Goal: Task Accomplishment & Management: Use online tool/utility

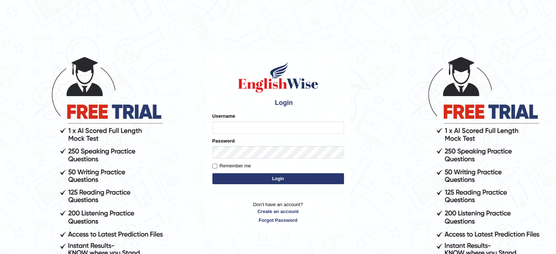
click at [276, 126] on input "Username" at bounding box center [279, 127] width 132 height 12
type input "Global_1234"
click at [253, 184] on button "Login" at bounding box center [279, 178] width 132 height 11
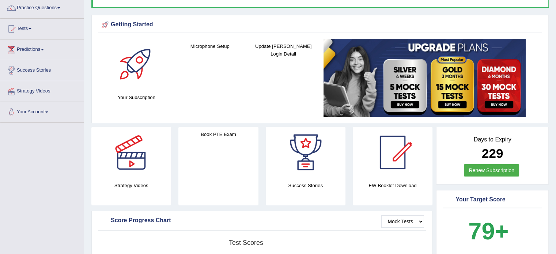
scroll to position [61, 0]
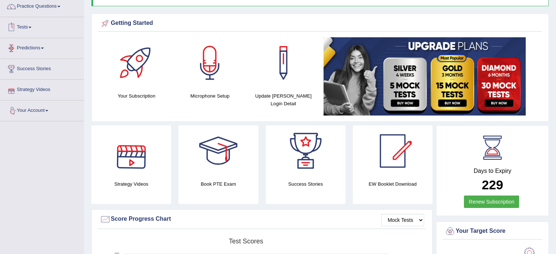
click at [36, 28] on link "Tests" at bounding box center [41, 26] width 83 height 18
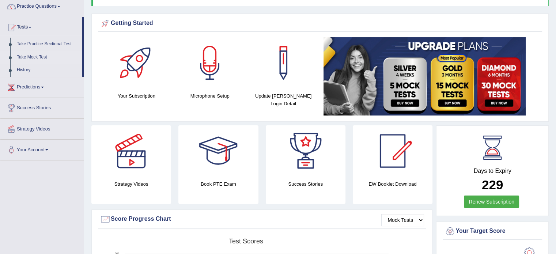
click at [31, 53] on link "Take Mock Test" at bounding box center [48, 57] width 68 height 13
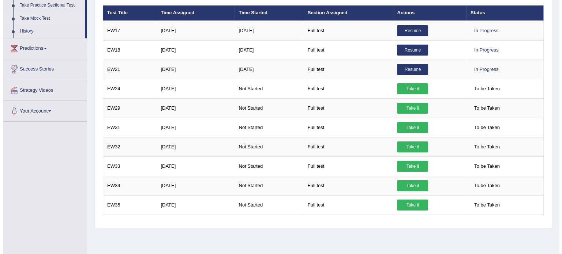
scroll to position [94, 0]
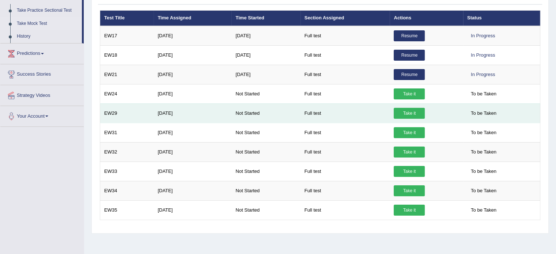
click at [406, 112] on link "Take it" at bounding box center [409, 113] width 31 height 11
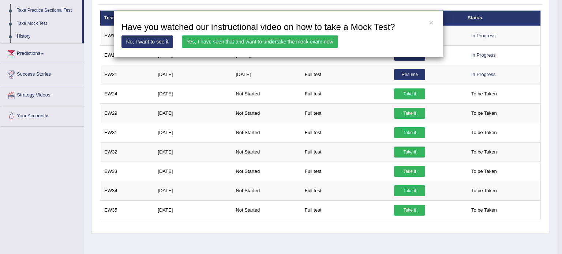
click at [225, 39] on link "Yes, I have seen that and want to undertake the mock exam now" at bounding box center [260, 41] width 156 height 12
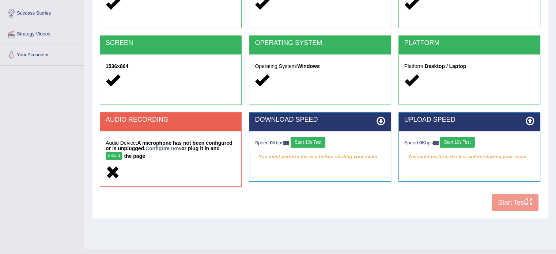
scroll to position [117, 0]
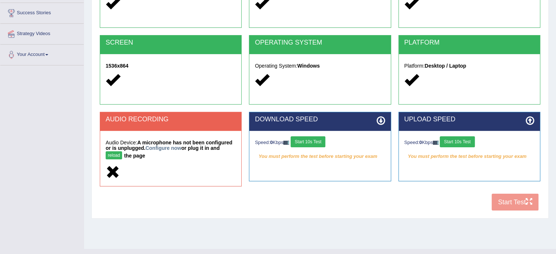
click at [112, 157] on button "reload" at bounding box center [114, 155] width 16 height 8
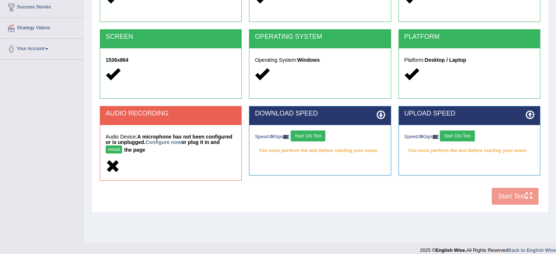
click at [115, 152] on button "reload" at bounding box center [114, 150] width 16 height 8
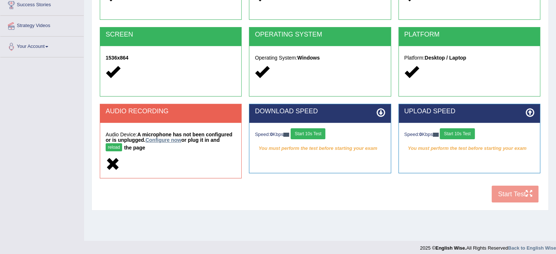
click at [170, 139] on link "Configure now" at bounding box center [164, 140] width 36 height 6
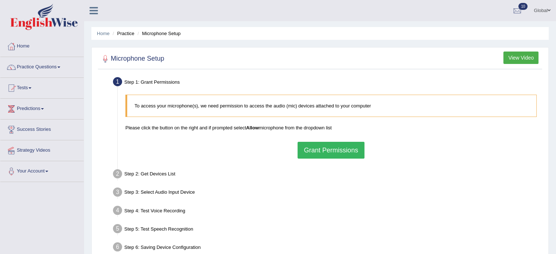
click at [322, 154] on button "Grant Permissions" at bounding box center [331, 150] width 67 height 17
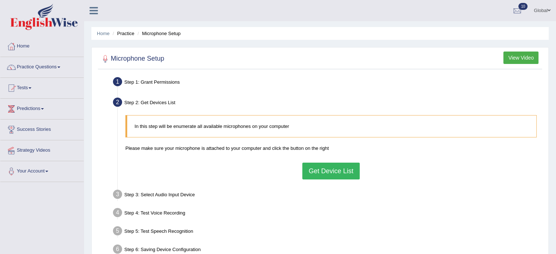
click at [325, 169] on button "Get Device List" at bounding box center [330, 171] width 57 height 17
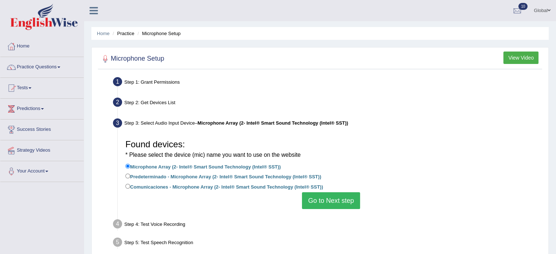
scroll to position [59, 0]
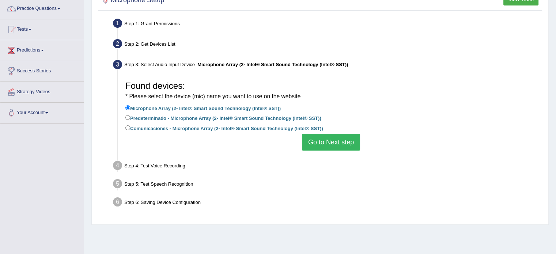
click at [315, 140] on button "Go to Next step" at bounding box center [331, 142] width 58 height 17
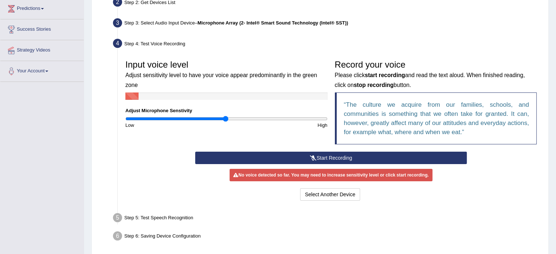
scroll to position [102, 0]
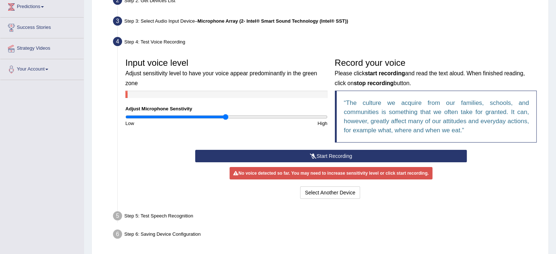
click at [315, 155] on icon at bounding box center [313, 156] width 7 height 5
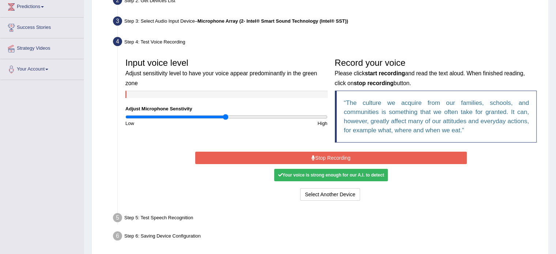
click at [315, 155] on button "Stop Recording" at bounding box center [331, 158] width 272 height 12
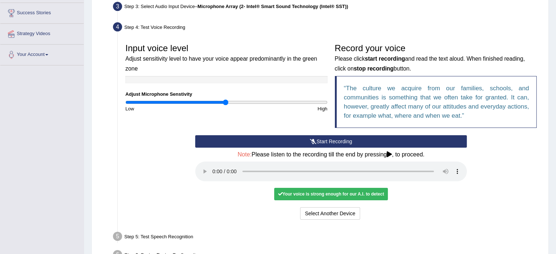
scroll to position [116, 0]
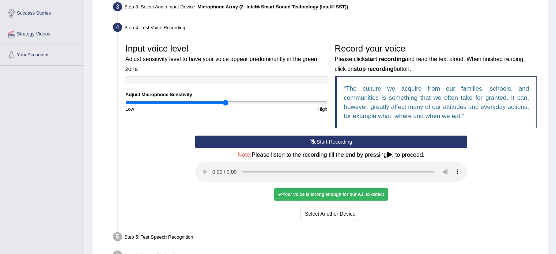
click at [416, 225] on ul "Step 1: Grant Permissions To access your microphone(s), we need permission to a…" at bounding box center [320, 112] width 441 height 306
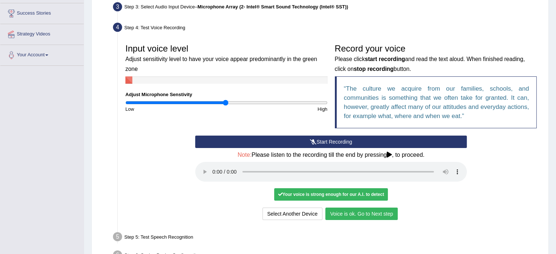
click at [389, 209] on button "Voice is ok. Go to Next step" at bounding box center [362, 214] width 72 height 12
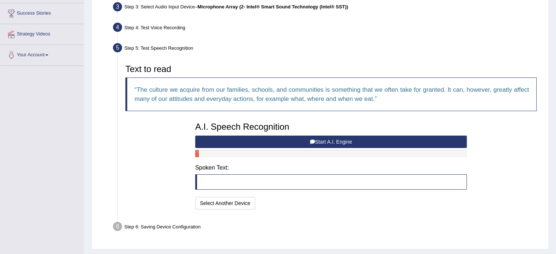
click at [284, 142] on button "Start A.I. Engine" at bounding box center [331, 142] width 272 height 12
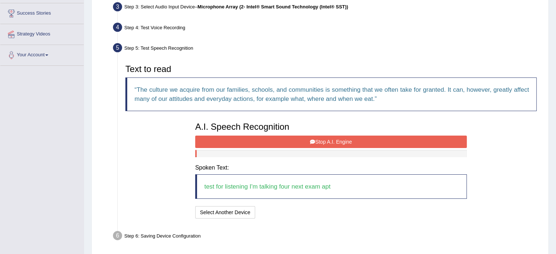
click at [284, 142] on button "Stop A.I. Engine" at bounding box center [331, 142] width 272 height 12
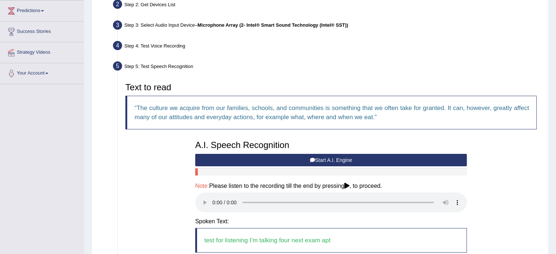
scroll to position [179, 0]
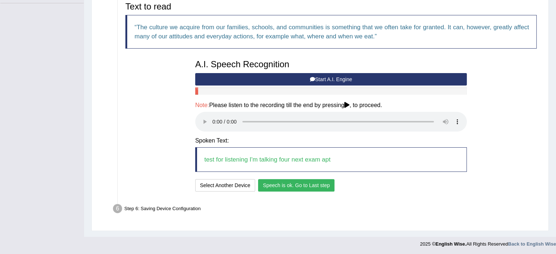
click at [275, 188] on button "Speech is ok. Go to Last step" at bounding box center [296, 185] width 76 height 12
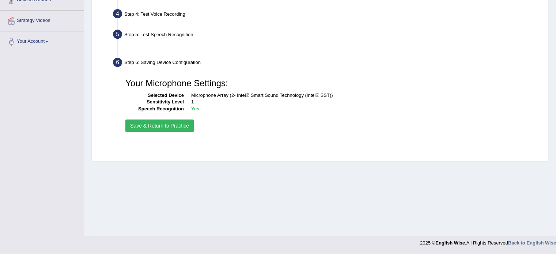
scroll to position [130, 0]
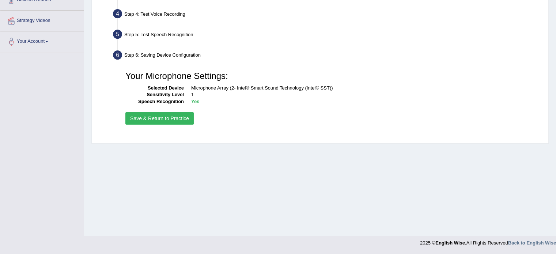
click at [156, 122] on button "Save & Return to Practice" at bounding box center [159, 118] width 68 height 12
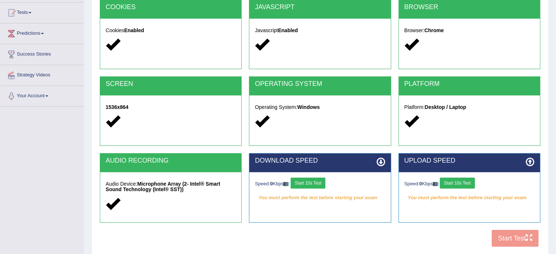
scroll to position [85, 0]
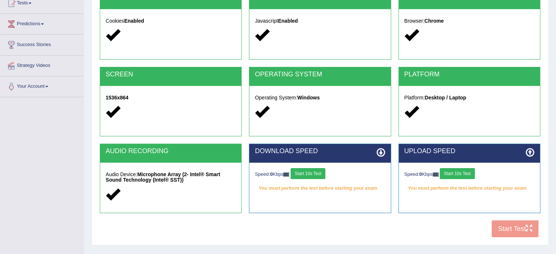
click at [322, 176] on button "Start 10s Test" at bounding box center [308, 173] width 35 height 11
click at [462, 174] on button "Start 10s Test" at bounding box center [457, 173] width 35 height 11
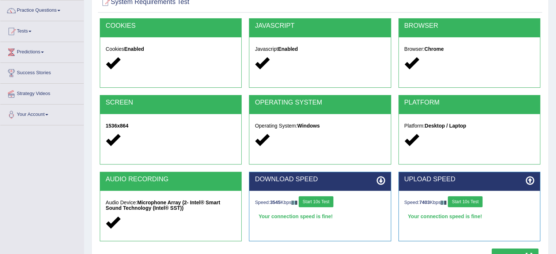
scroll to position [93, 0]
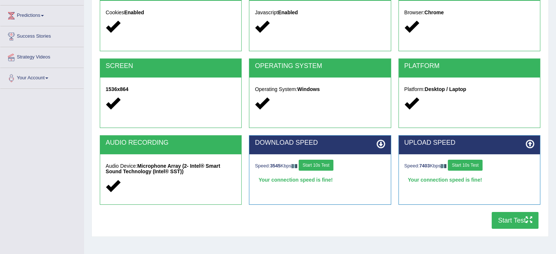
click at [522, 221] on button "Start Test" at bounding box center [515, 220] width 47 height 17
